Goal: Check status

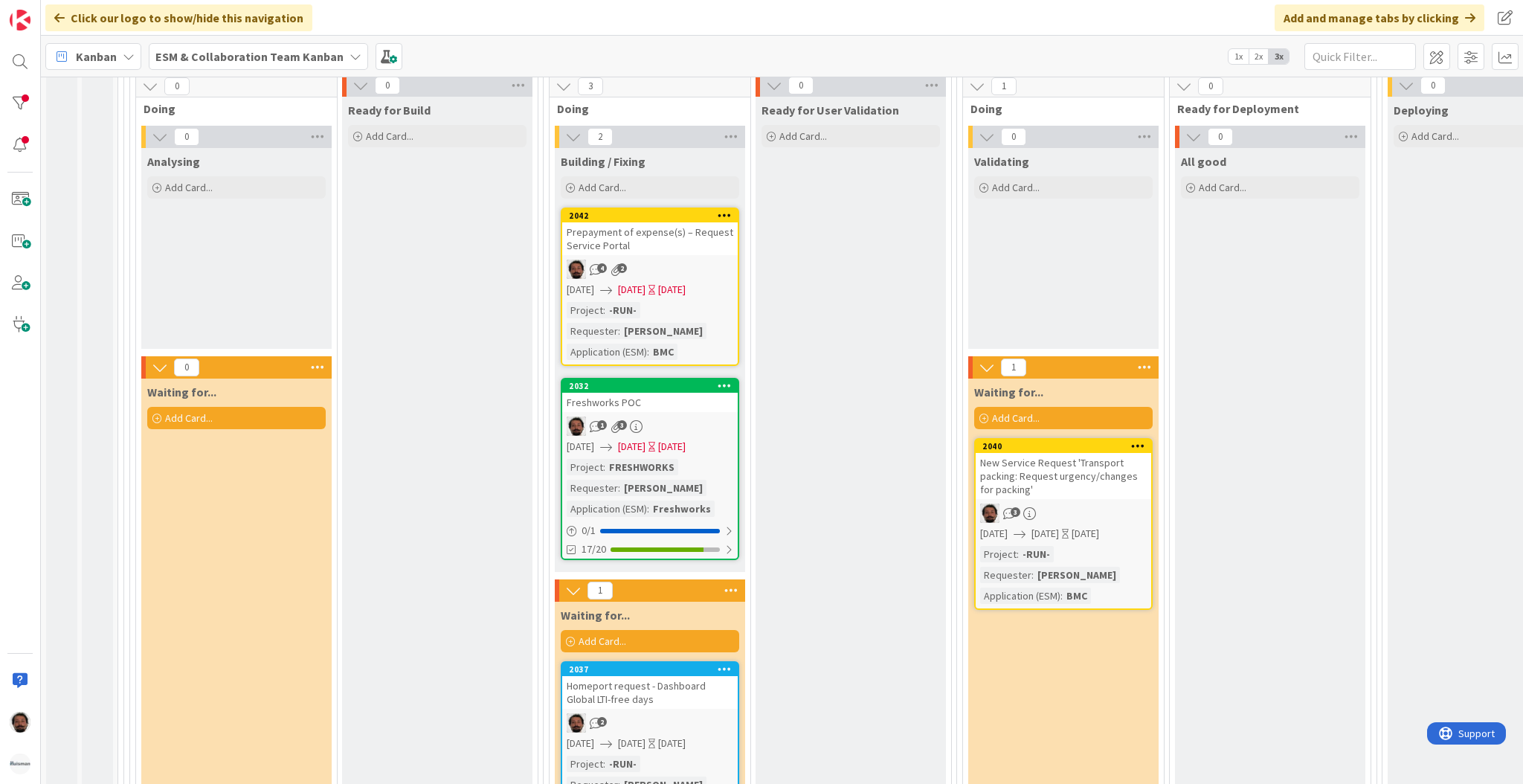
scroll to position [1645, 0]
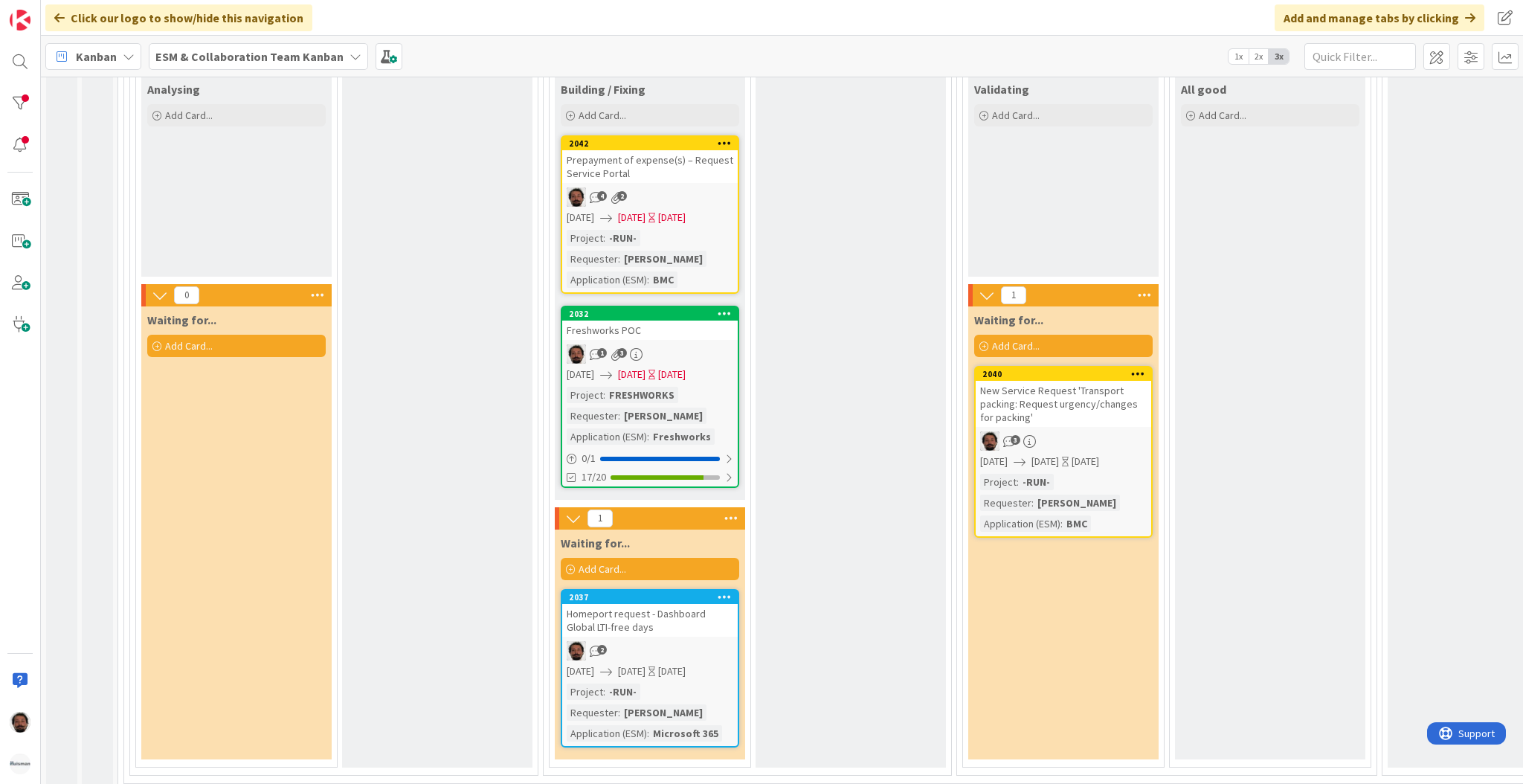
click at [689, 209] on div "[DATE] [DATE] [DATE]" at bounding box center [652, 217] width 171 height 15
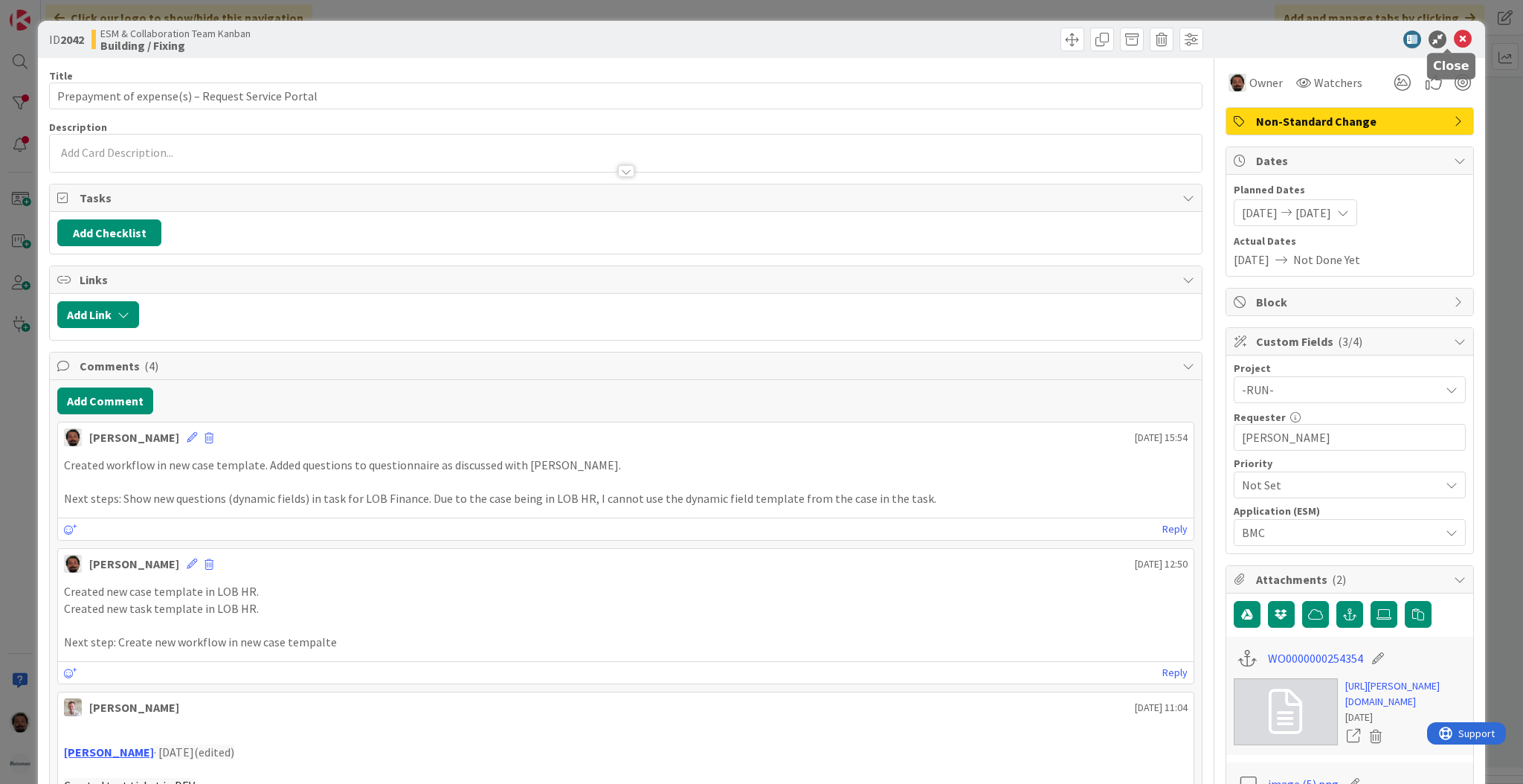
click at [1454, 41] on icon at bounding box center [1462, 39] width 18 height 18
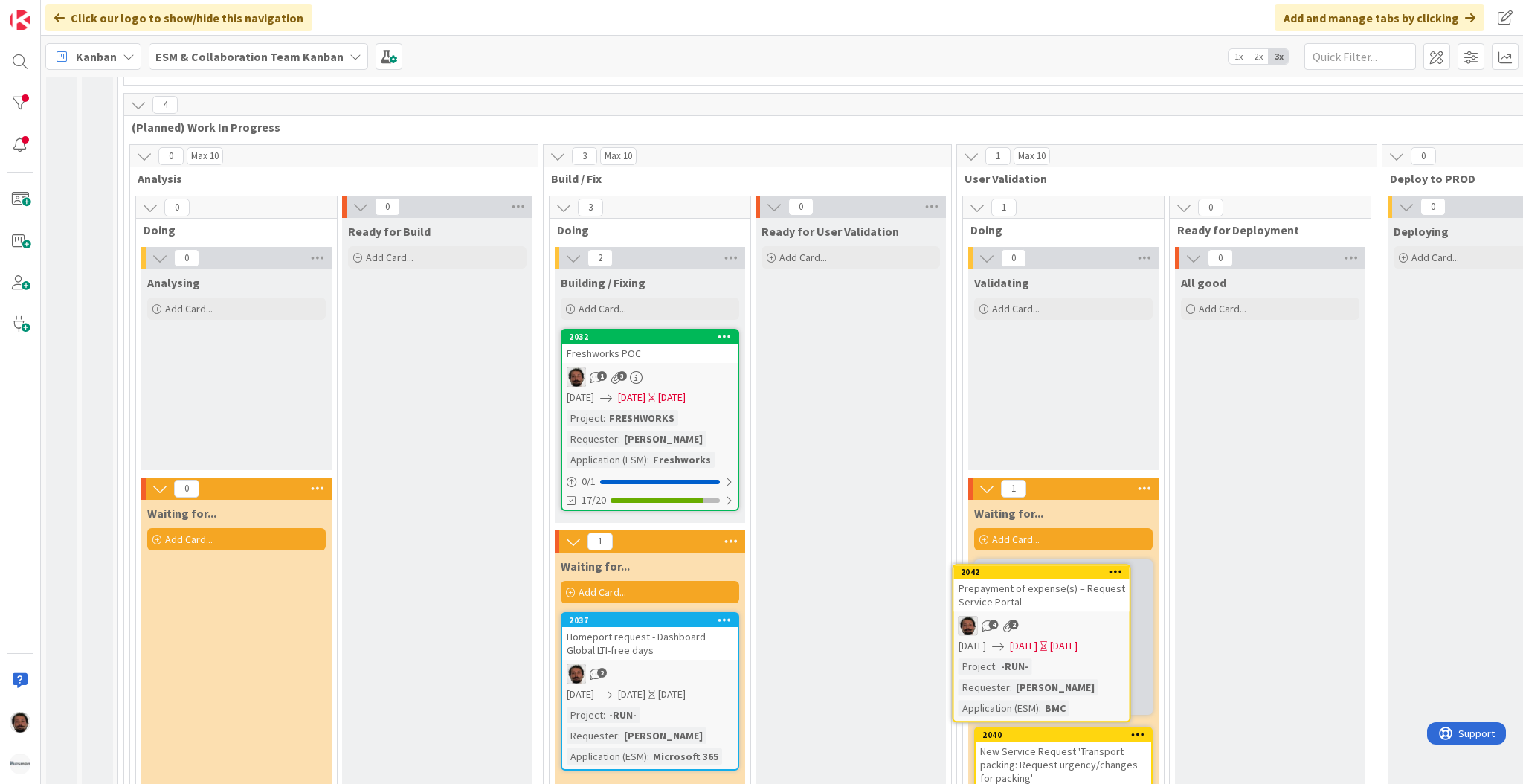
scroll to position [1458, 0]
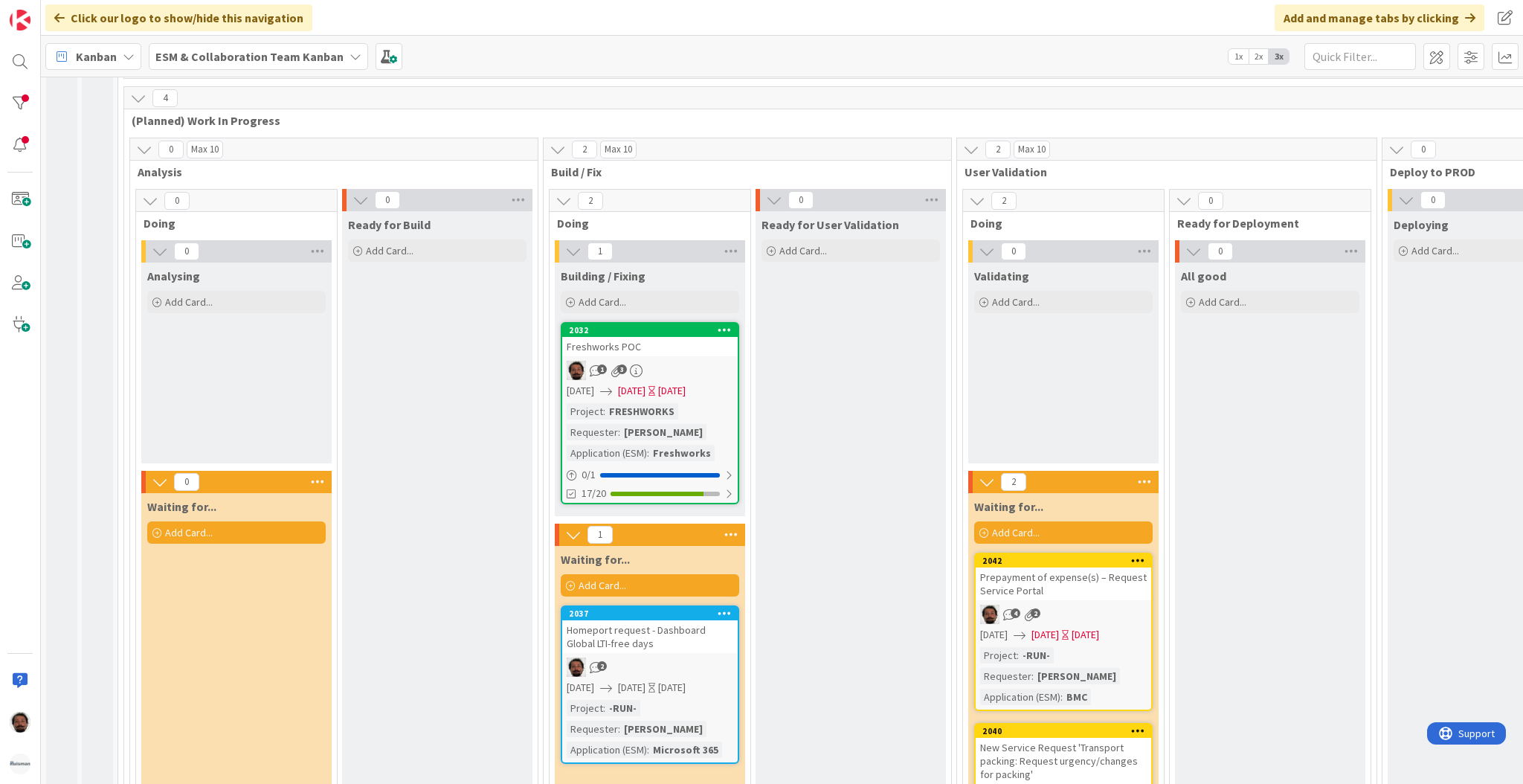
click at [1107, 647] on div "Project : -RUN- Requester : [PERSON_NAME] Application (ESM) : BMC" at bounding box center [1063, 675] width 166 height 58
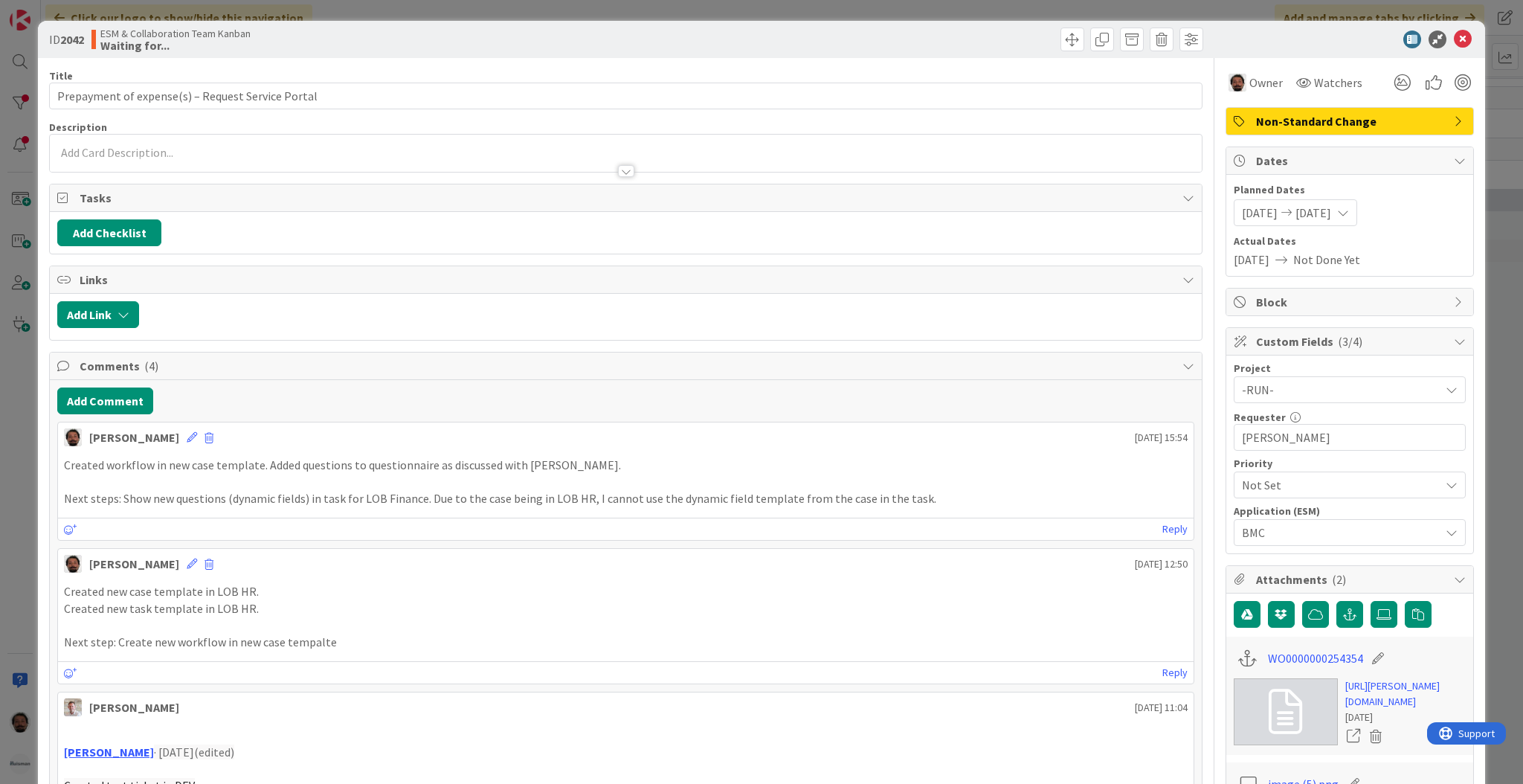
click at [1302, 204] on span "[DATE]" at bounding box center [1313, 212] width 36 height 18
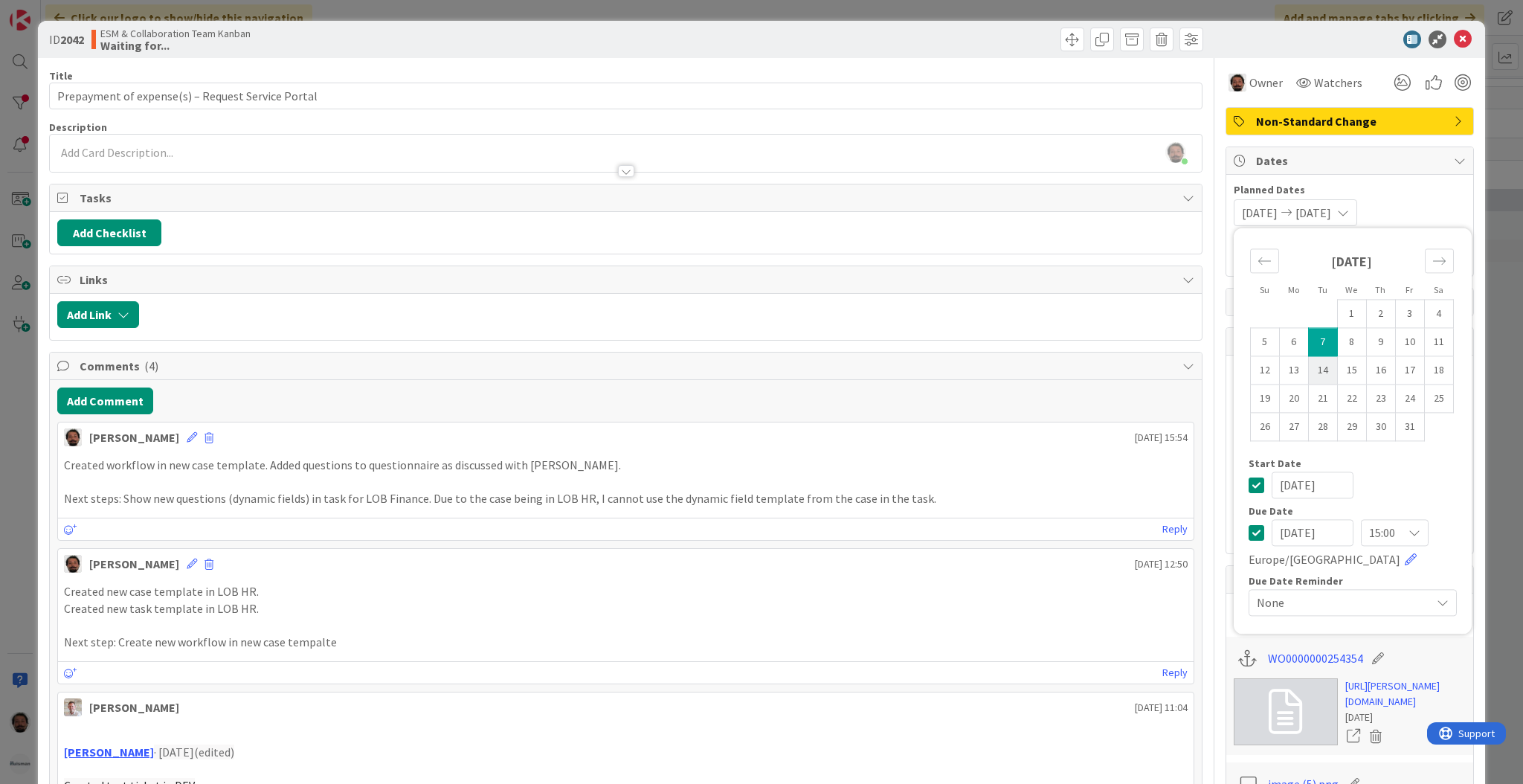
click at [1314, 368] on td "14" at bounding box center [1322, 370] width 29 height 28
type input "[DATE]"
click at [1314, 368] on td "14" at bounding box center [1322, 370] width 29 height 28
type input "[DATE]"
click at [1452, 25] on div "ID 2042 ESM & Collaboration Team Kanban Waiting for..." at bounding box center [761, 39] width 1447 height 37
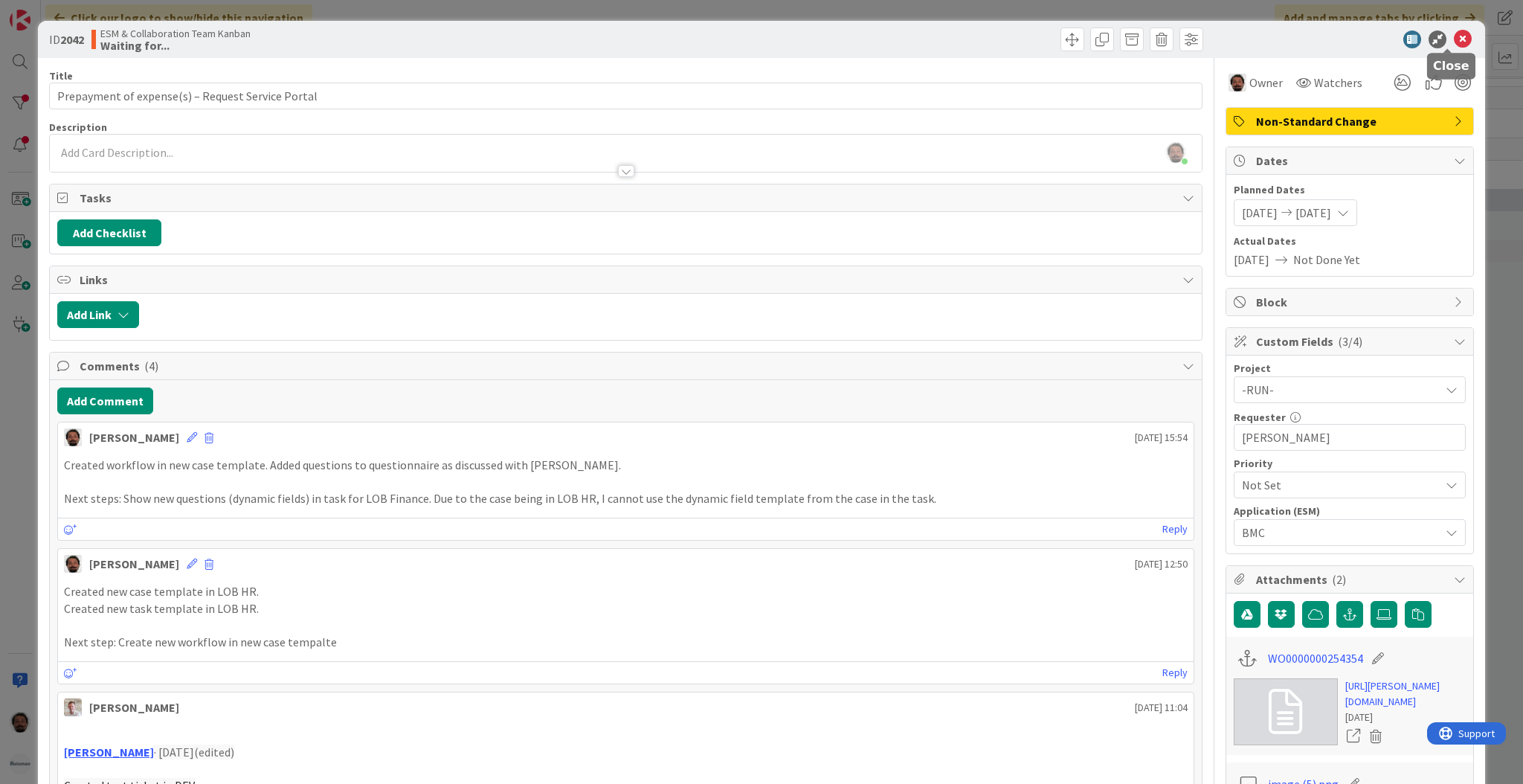
click at [1454, 40] on icon at bounding box center [1462, 39] width 18 height 18
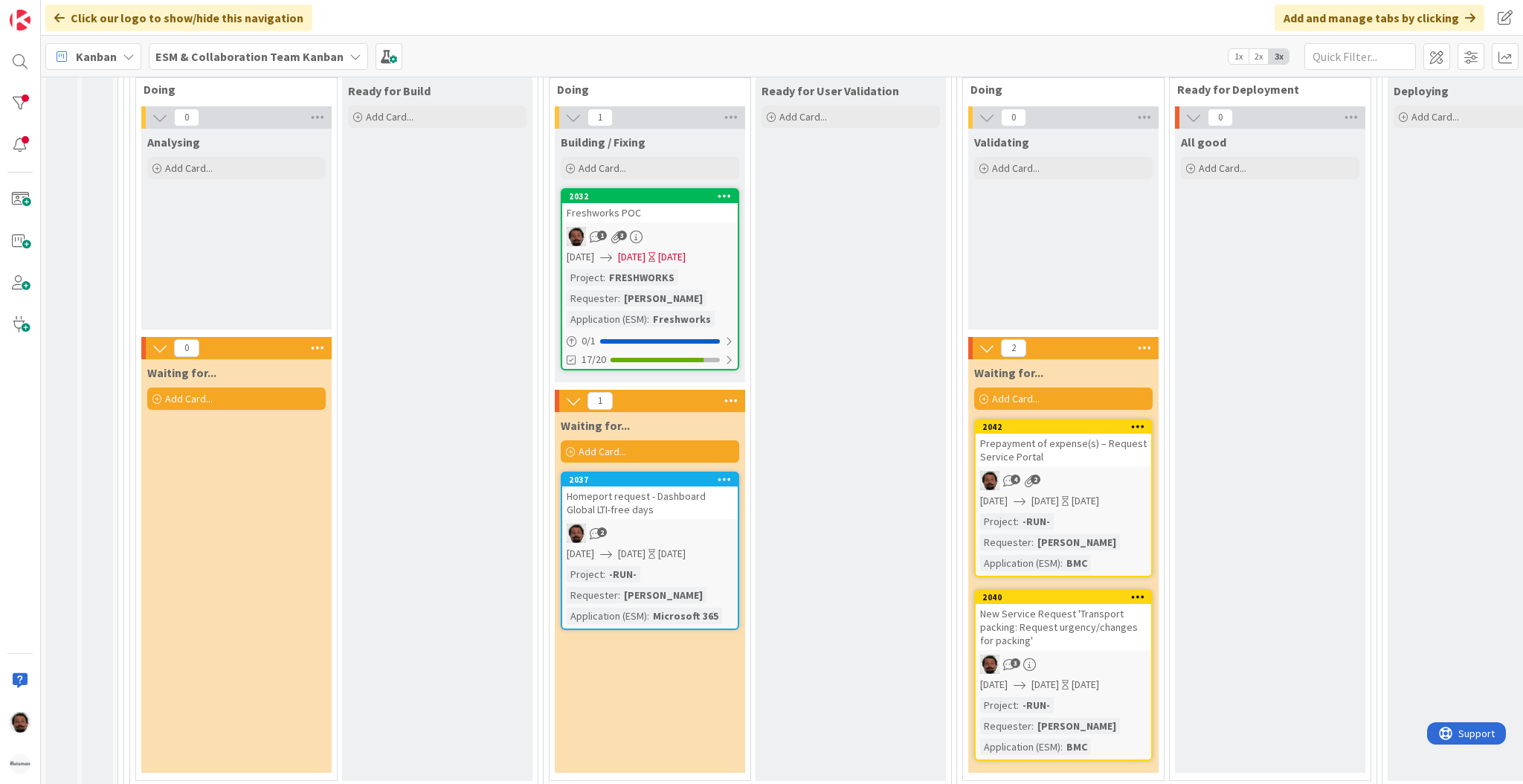
click at [686, 249] on div "[DATE]" at bounding box center [672, 257] width 28 height 15
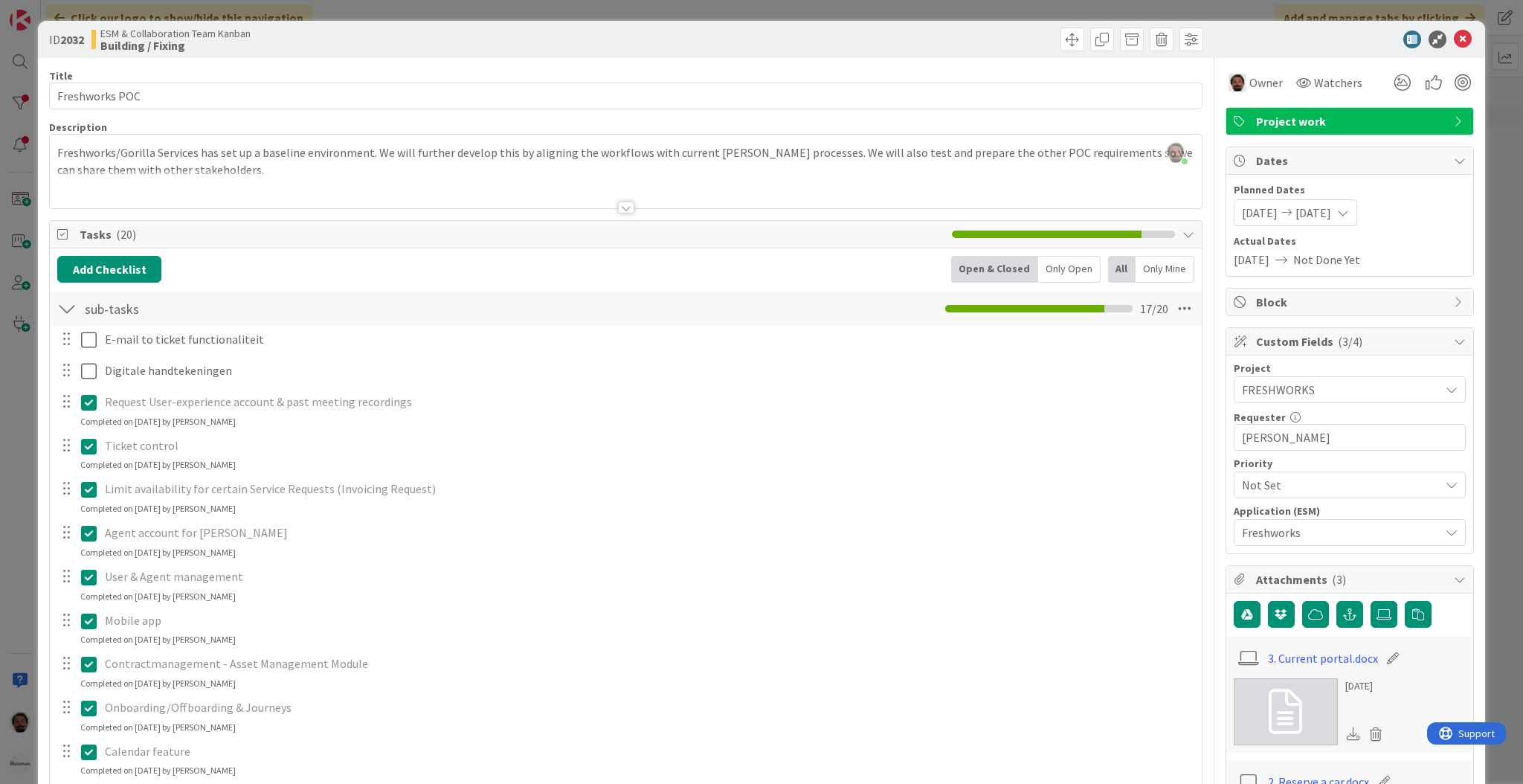
click at [1331, 207] on span "[DATE]" at bounding box center [1313, 212] width 36 height 18
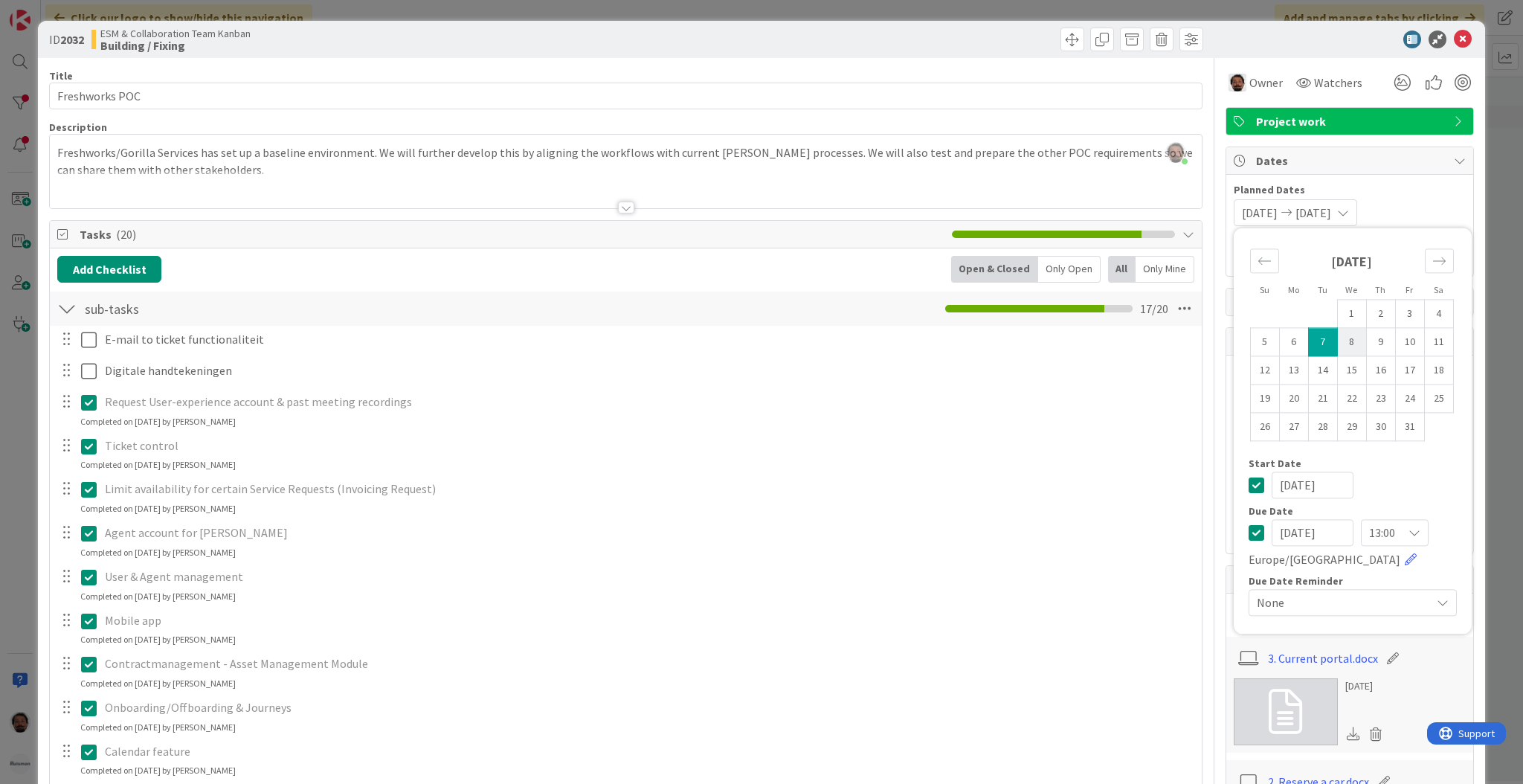
click at [1338, 343] on td "8" at bounding box center [1352, 341] width 29 height 28
type input "[DATE]"
click at [1338, 343] on td "8" at bounding box center [1352, 341] width 29 height 28
type input "[DATE]"
click at [1366, 341] on td "9" at bounding box center [1381, 341] width 29 height 28
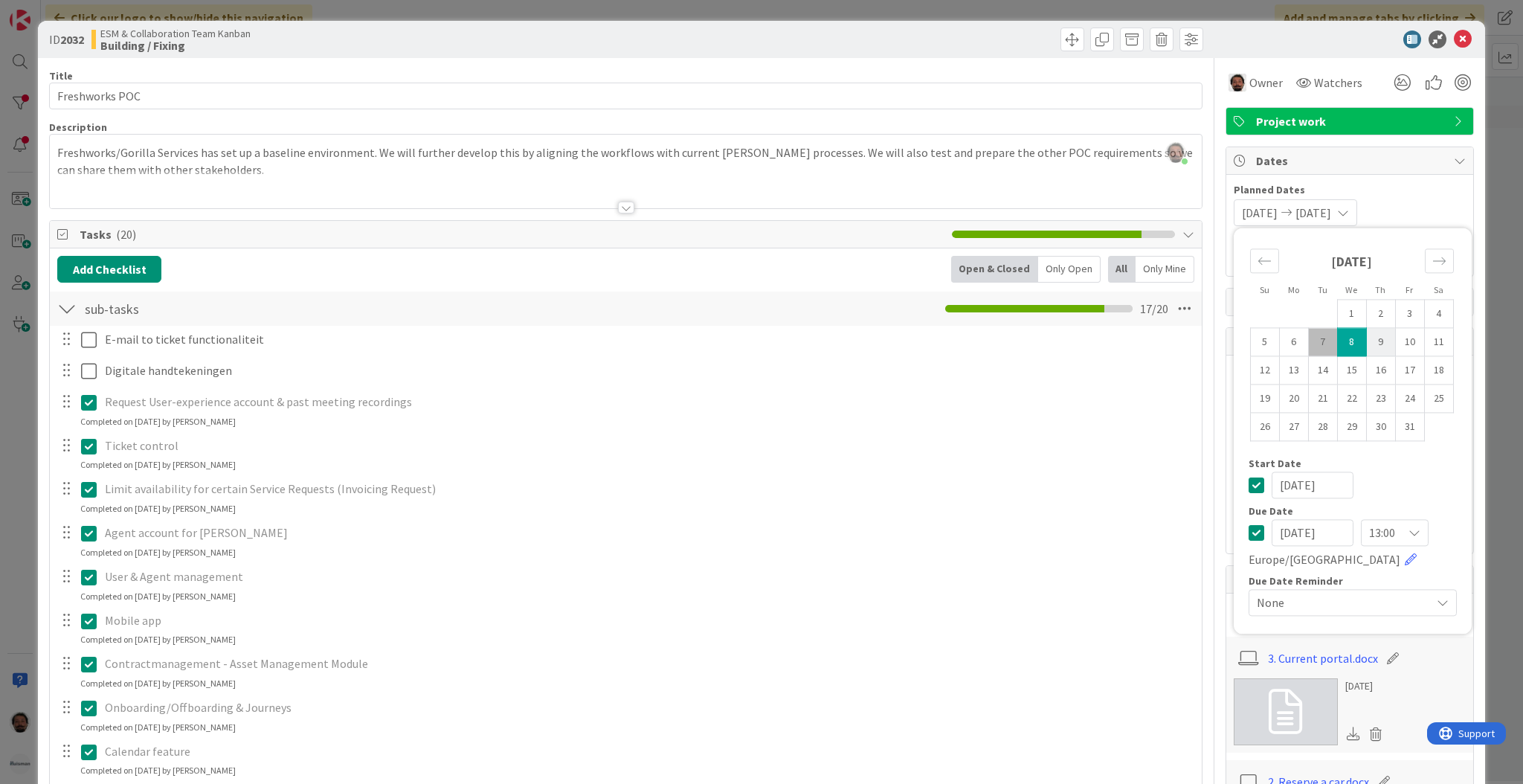
type input "[DATE]"
click at [1366, 341] on td "9" at bounding box center [1381, 341] width 29 height 28
type input "[DATE]"
click at [1454, 32] on icon at bounding box center [1462, 39] width 18 height 18
